Goal: Task Accomplishment & Management: Manage account settings

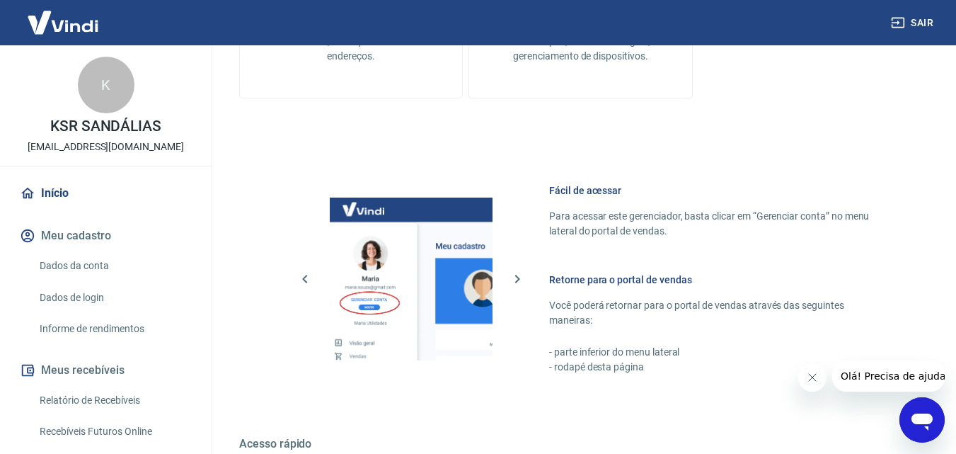
scroll to position [708, 0]
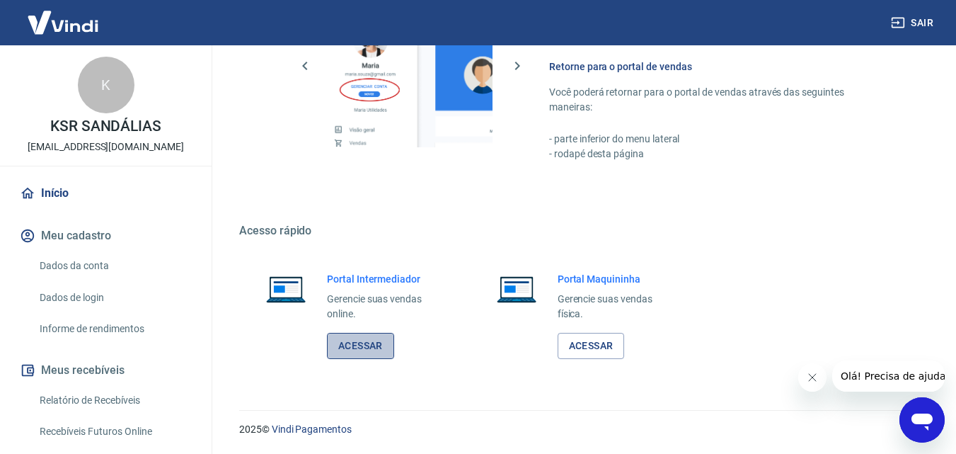
click at [364, 350] on link "Acessar" at bounding box center [360, 346] width 67 height 26
click at [929, 18] on button "Sair" at bounding box center [913, 23] width 51 height 26
